Goal: Task Accomplishment & Management: Manage account settings

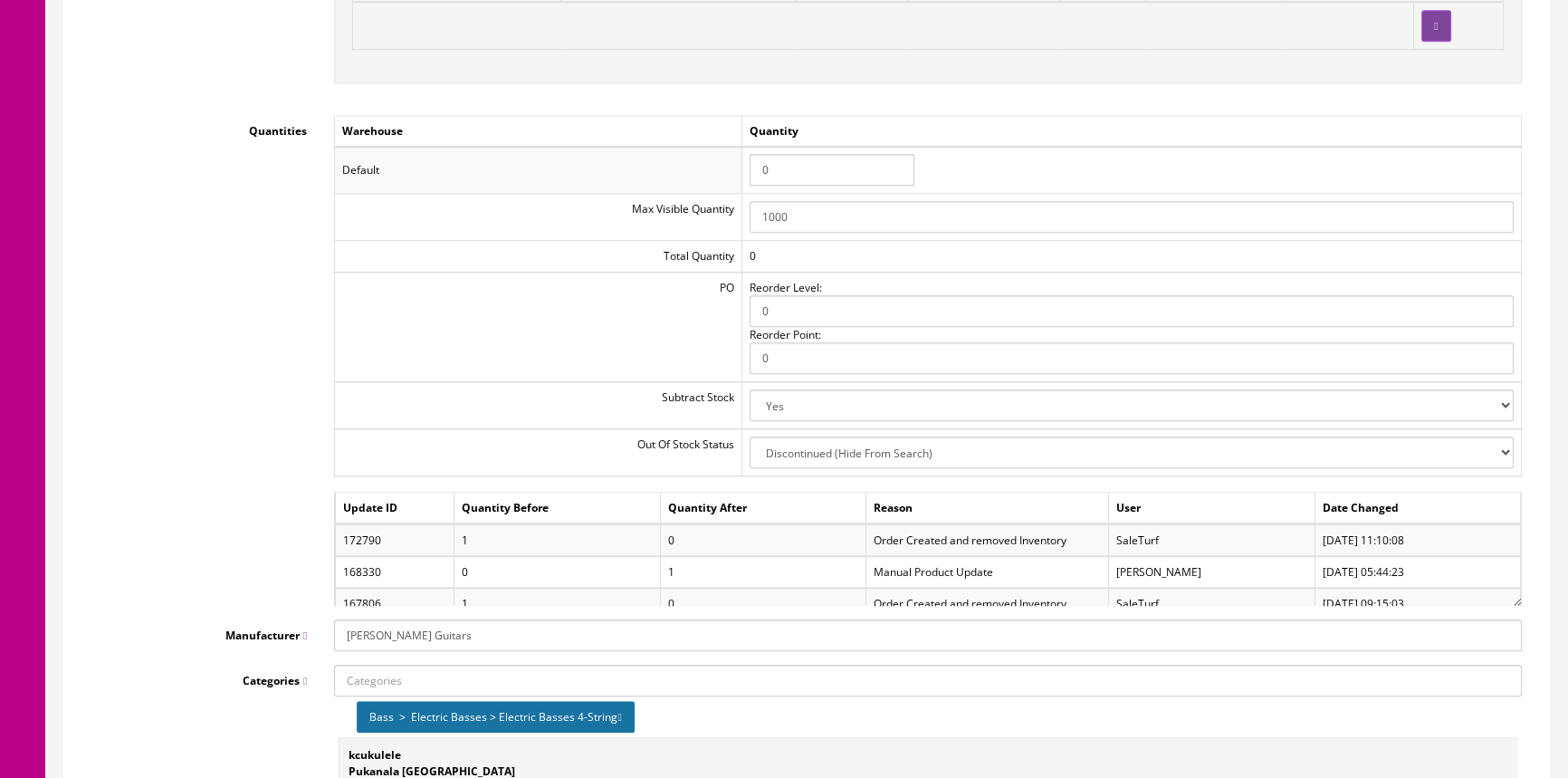
scroll to position [1893, 0]
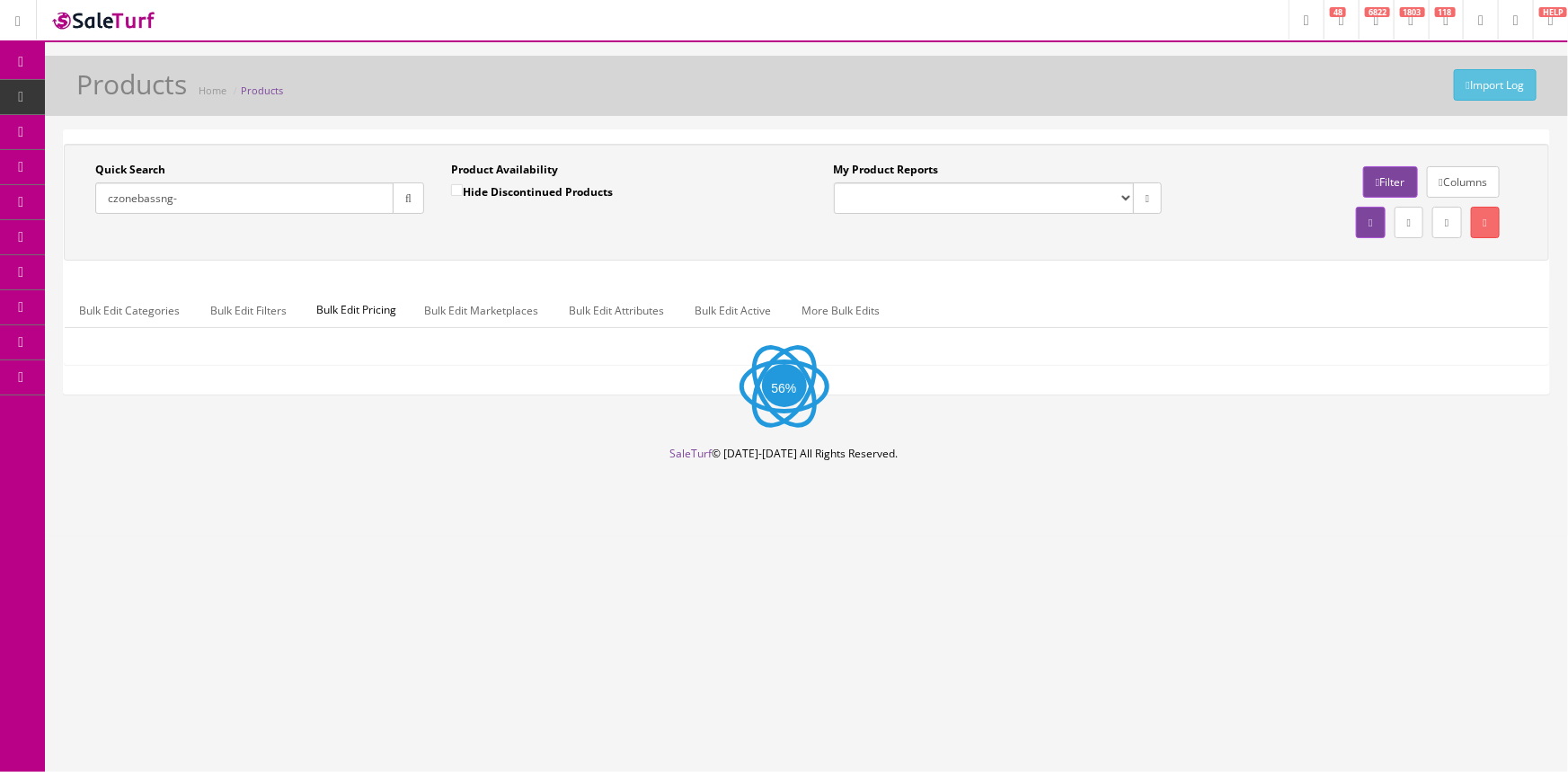
click at [210, 205] on input "czonebassng-" at bounding box center [245, 198] width 298 height 32
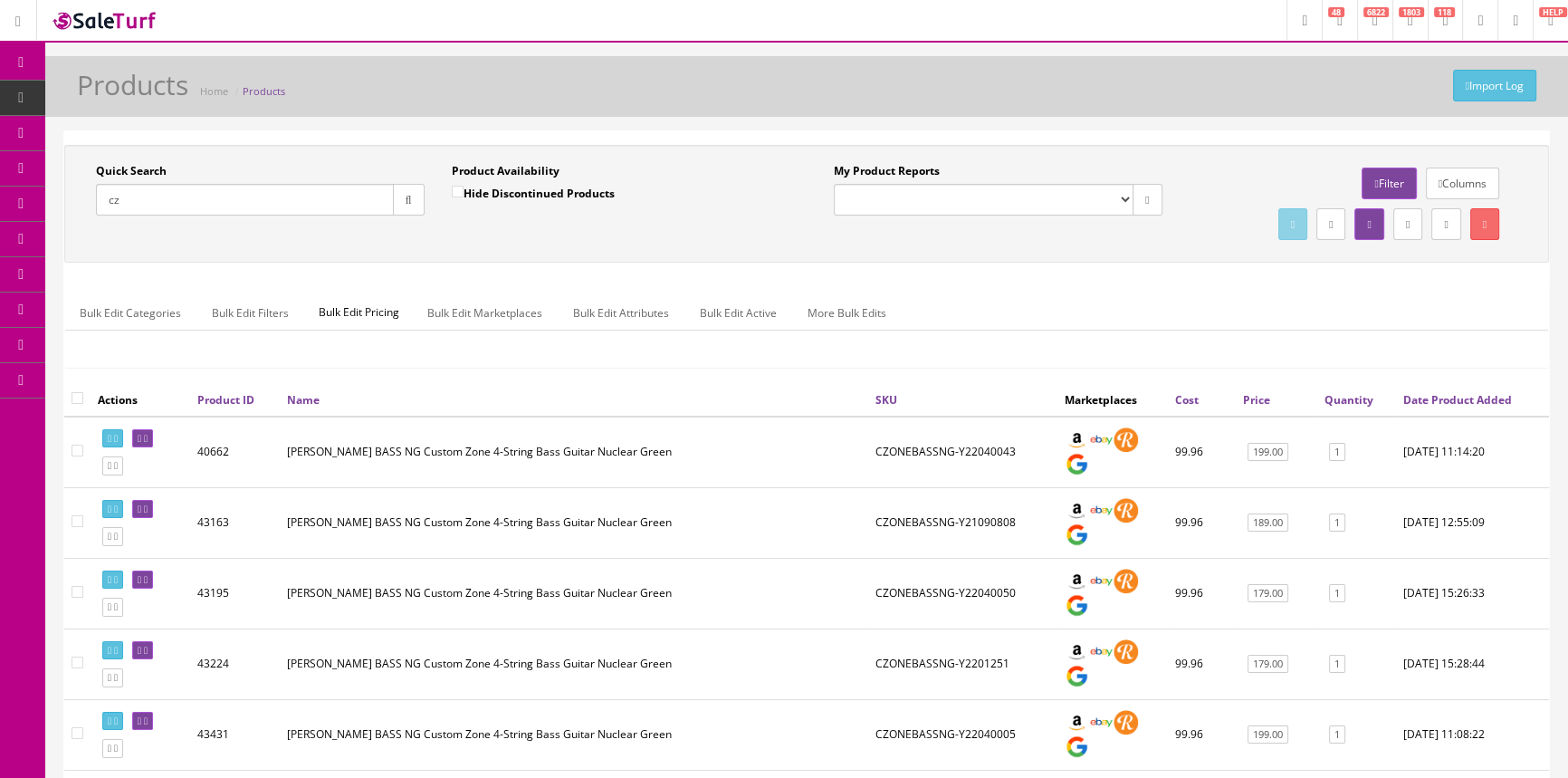
type input "c"
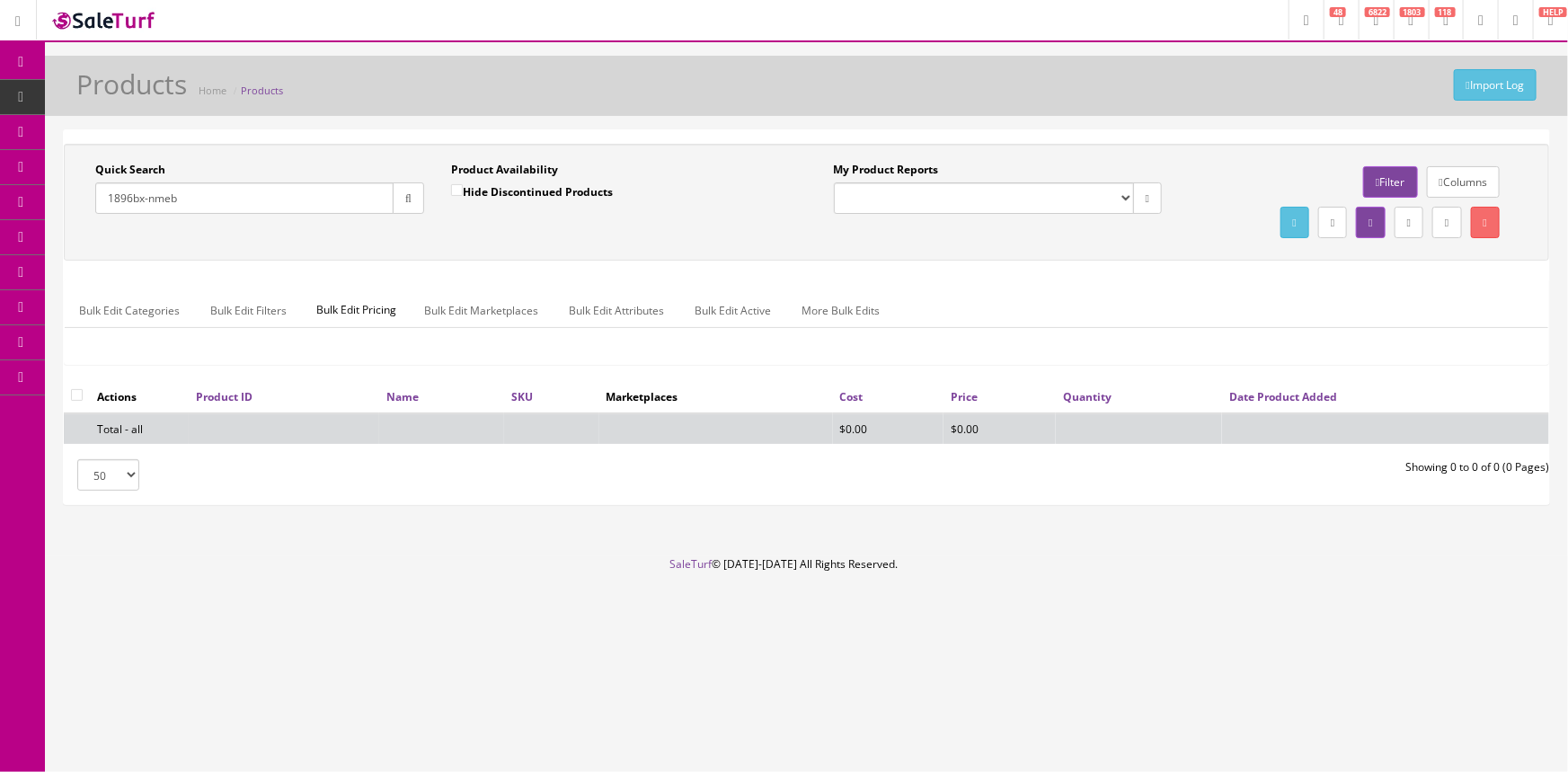
click at [298, 198] on input "1896bx-nmeb" at bounding box center [245, 198] width 298 height 32
type input "1"
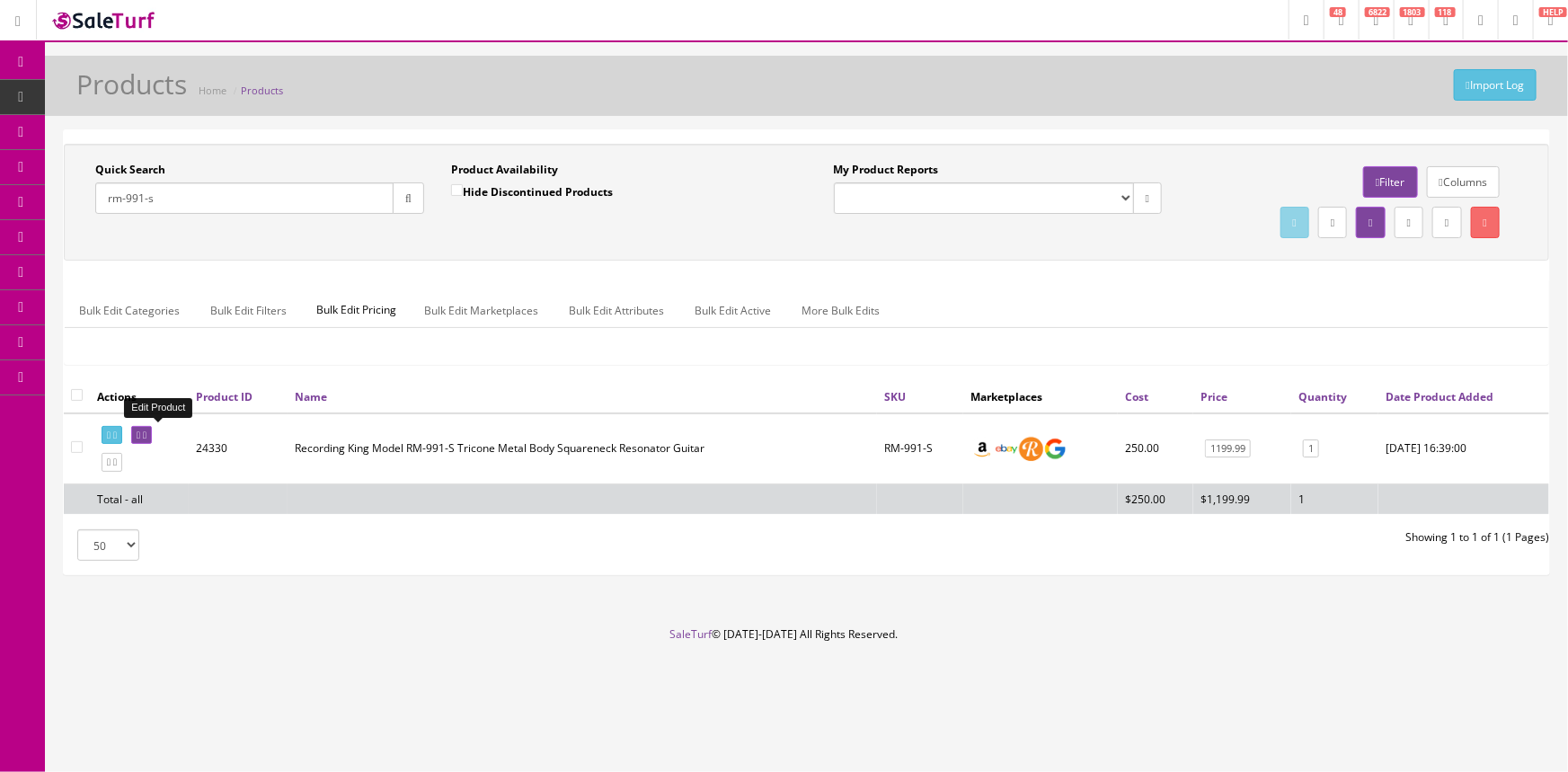
type input "rm-991-s"
drag, startPoint x: 167, startPoint y: 432, endPoint x: 158, endPoint y: 432, distance: 9.0
click at [147, 432] on icon at bounding box center [145, 435] width 4 height 10
